Goal: Transaction & Acquisition: Obtain resource

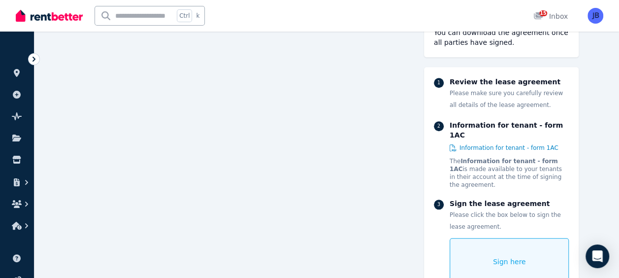
scroll to position [394, 0]
click at [503, 256] on span "Sign here" at bounding box center [509, 261] width 33 height 10
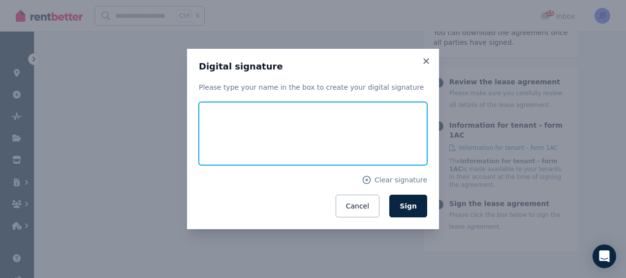
click at [268, 141] on input "text" at bounding box center [313, 133] width 228 height 63
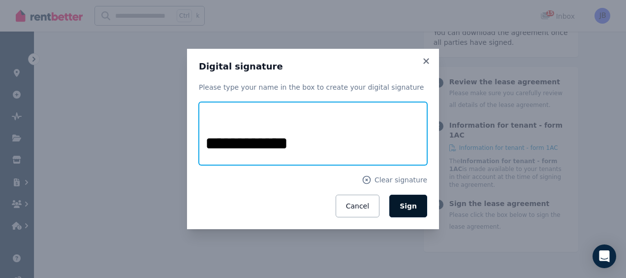
type input "**********"
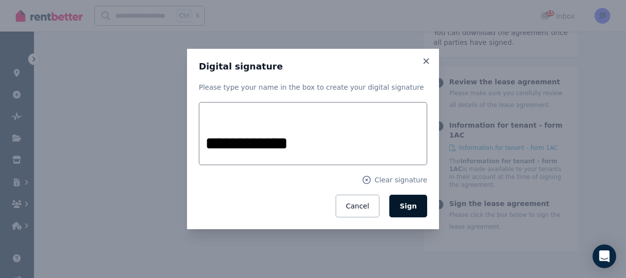
click at [415, 206] on span "Sign" at bounding box center [408, 206] width 17 height 8
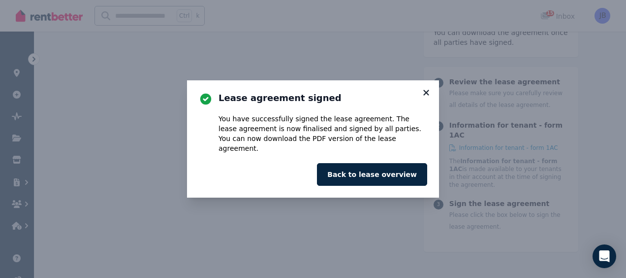
click at [426, 96] on icon at bounding box center [426, 92] width 10 height 9
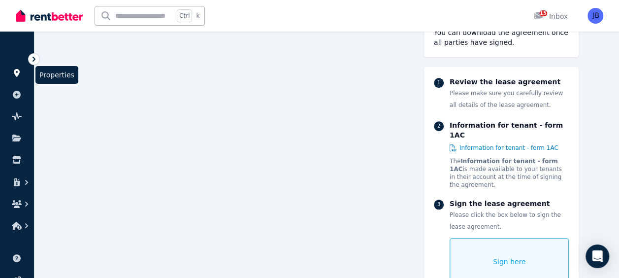
click at [17, 72] on icon at bounding box center [17, 73] width 10 height 8
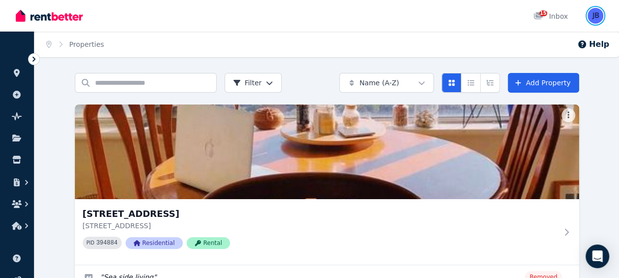
click at [596, 14] on img "button" at bounding box center [595, 16] width 16 height 16
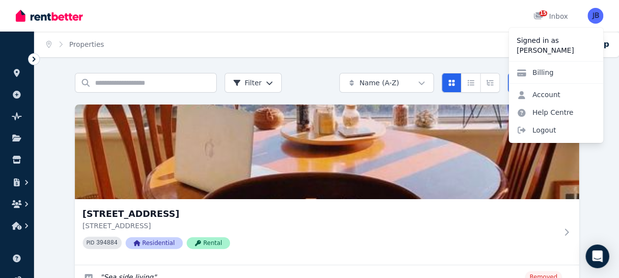
click at [343, 33] on div "Home Properties Help" at bounding box center [326, 45] width 584 height 26
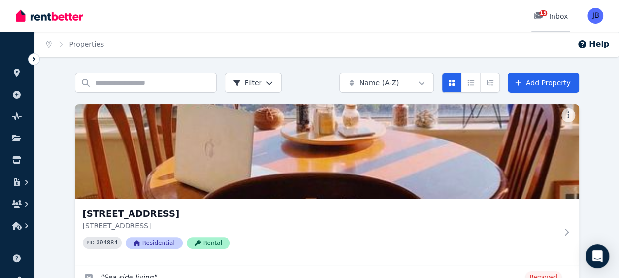
click at [551, 17] on div "15 Inbox" at bounding box center [550, 16] width 34 height 10
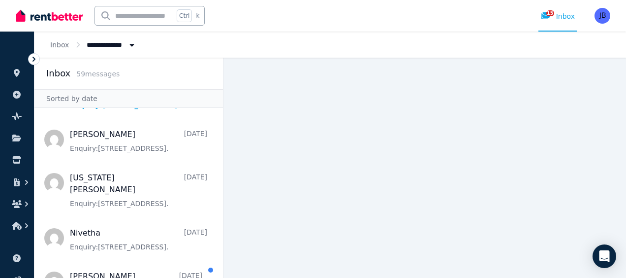
scroll to position [338, 0]
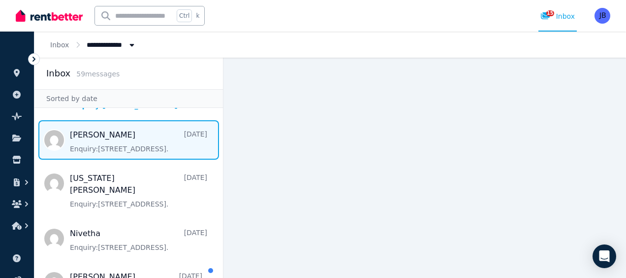
click at [146, 138] on span "Message list" at bounding box center [128, 139] width 189 height 39
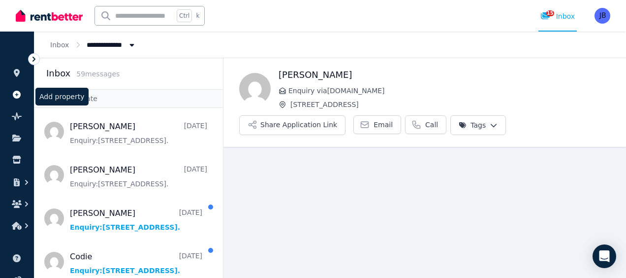
scroll to position [14, 0]
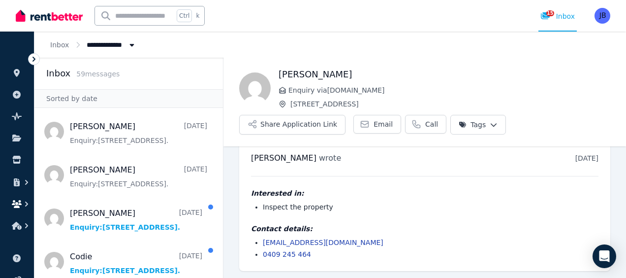
click at [18, 204] on icon "button" at bounding box center [17, 204] width 10 height 8
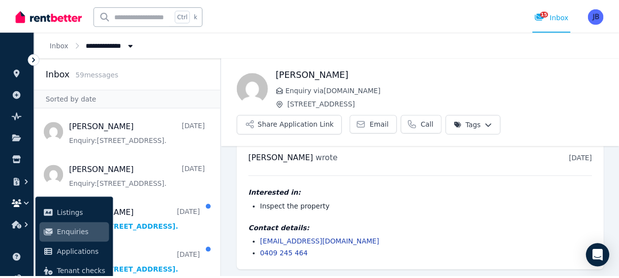
scroll to position [0, 0]
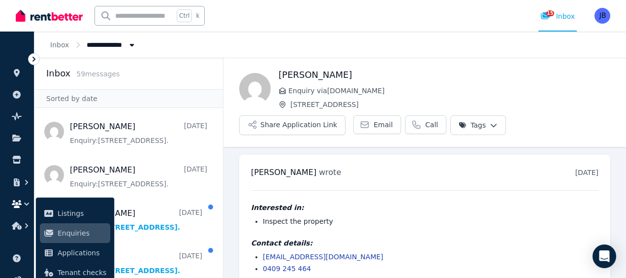
click at [348, 104] on span "Unit 16/7 Ventnor St, Scarborough" at bounding box center [450, 104] width 320 height 10
click at [141, 18] on input "text" at bounding box center [134, 15] width 79 height 19
click at [28, 182] on icon "button" at bounding box center [26, 182] width 3 height 5
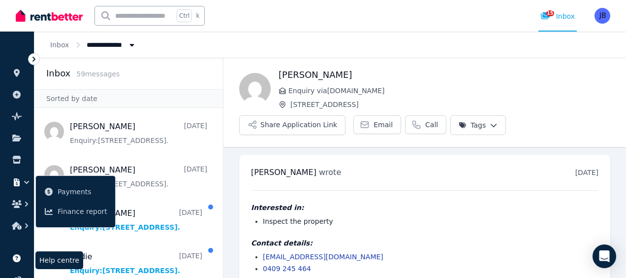
click at [18, 259] on icon at bounding box center [17, 258] width 8 height 8
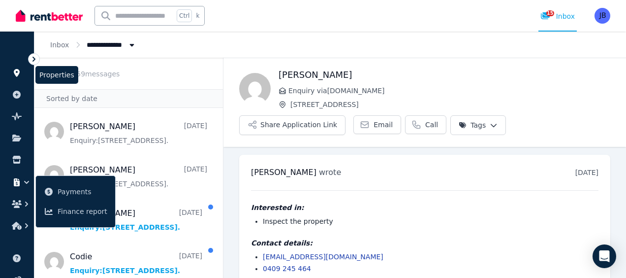
click at [15, 73] on icon at bounding box center [17, 73] width 6 height 8
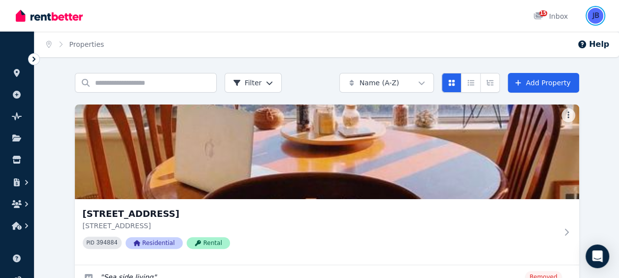
click at [593, 12] on img "button" at bounding box center [595, 16] width 16 height 16
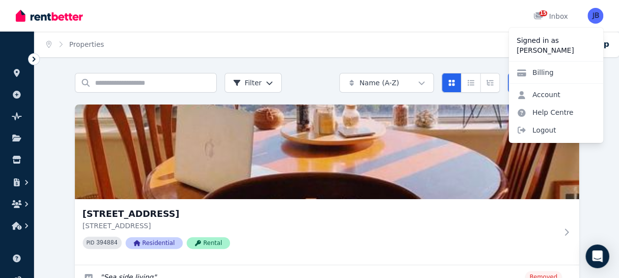
click at [365, 20] on div "15 Inbox" at bounding box center [293, 16] width 554 height 32
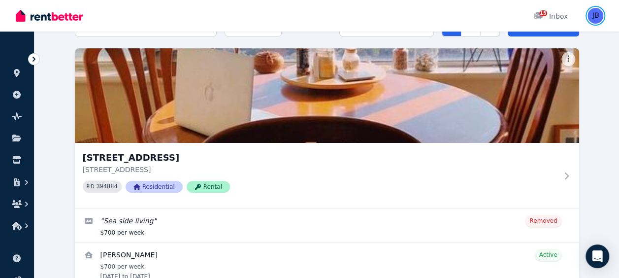
scroll to position [63, 0]
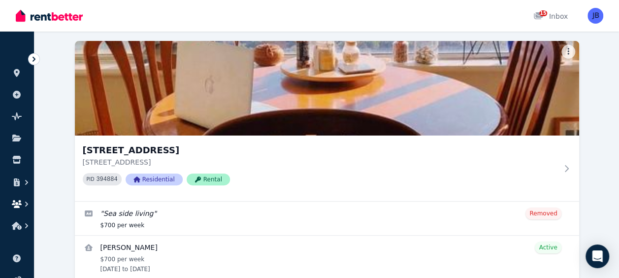
click at [18, 202] on icon "button" at bounding box center [17, 204] width 10 height 8
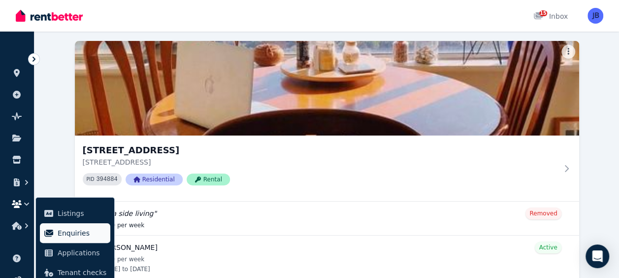
scroll to position [105, 0]
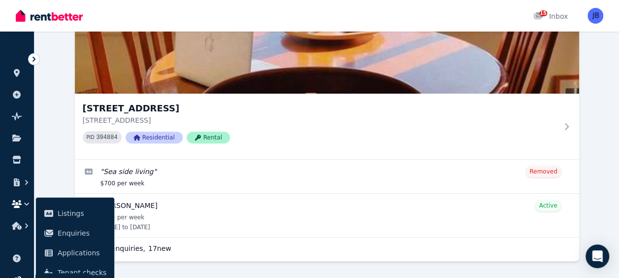
click at [19, 277] on icon at bounding box center [16, 279] width 9 height 7
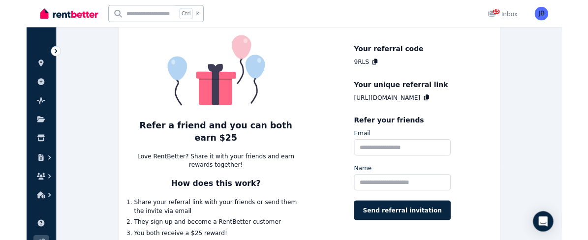
scroll to position [113, 0]
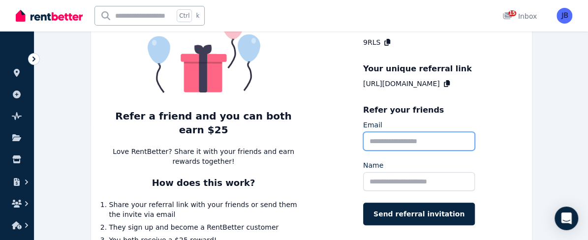
click at [363, 142] on input "Email" at bounding box center [419, 141] width 112 height 19
drag, startPoint x: 353, startPoint y: 142, endPoint x: 353, endPoint y: 132, distance: 9.9
paste input "**********"
type input "**********"
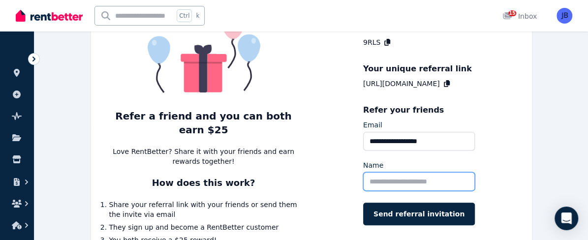
click at [363, 176] on input "Name" at bounding box center [419, 181] width 112 height 19
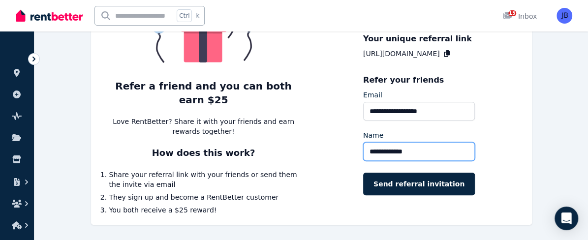
scroll to position [144, 0]
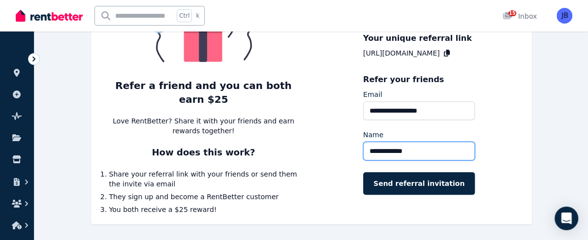
type input "**********"
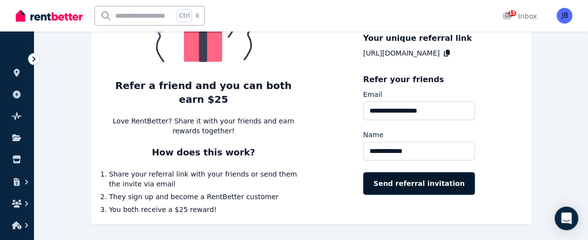
click at [363, 182] on button "Send referral invitation" at bounding box center [419, 183] width 112 height 23
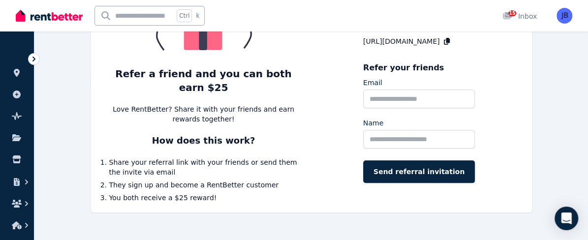
scroll to position [151, 0]
